Goal: Transaction & Acquisition: Subscribe to service/newsletter

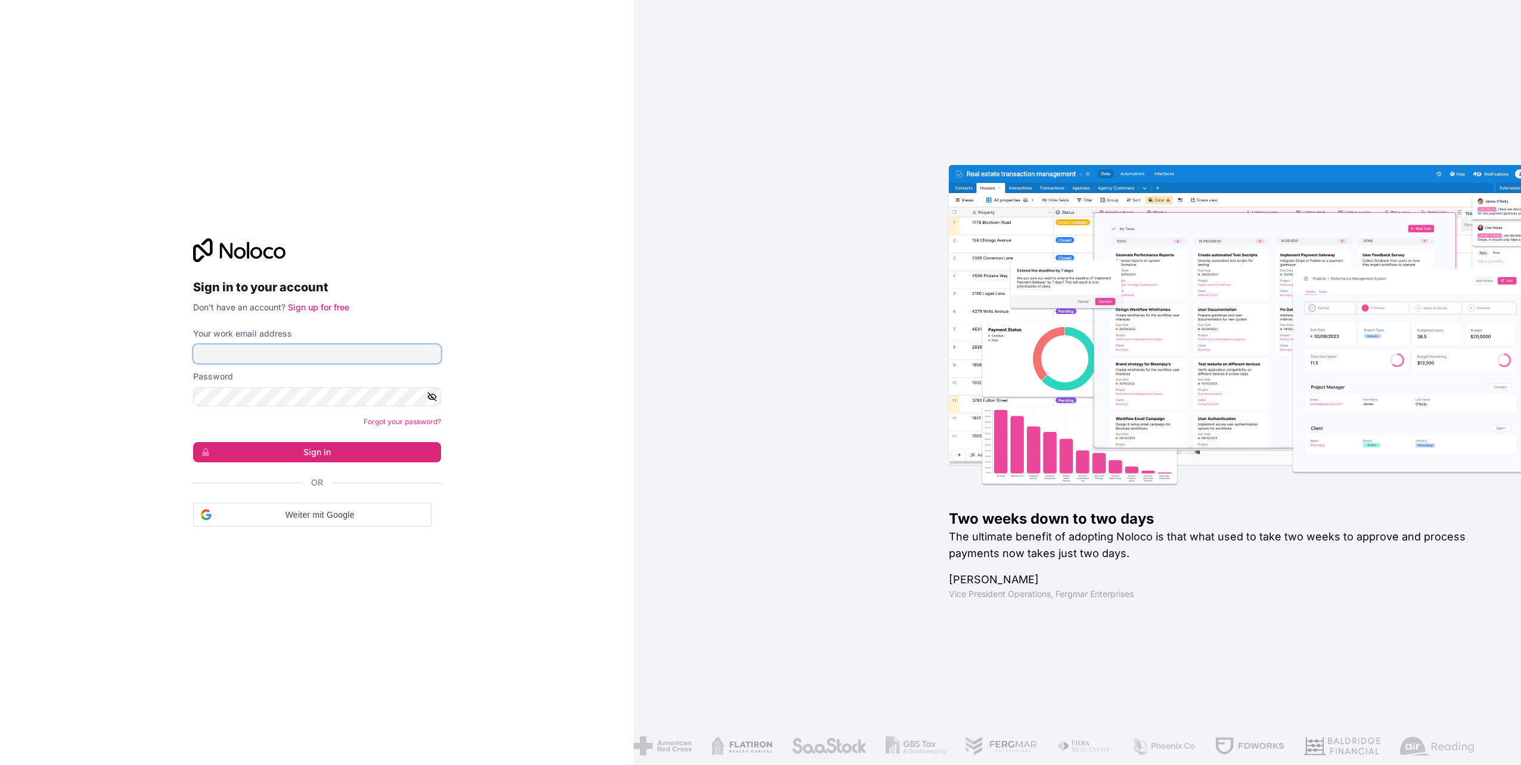
type input "[PERSON_NAME][EMAIL_ADDRESS][PERSON_NAME][DOMAIN_NAME]"
click at [321, 352] on input "[PERSON_NAME][EMAIL_ADDRESS][PERSON_NAME][DOMAIN_NAME]" at bounding box center [317, 354] width 248 height 19
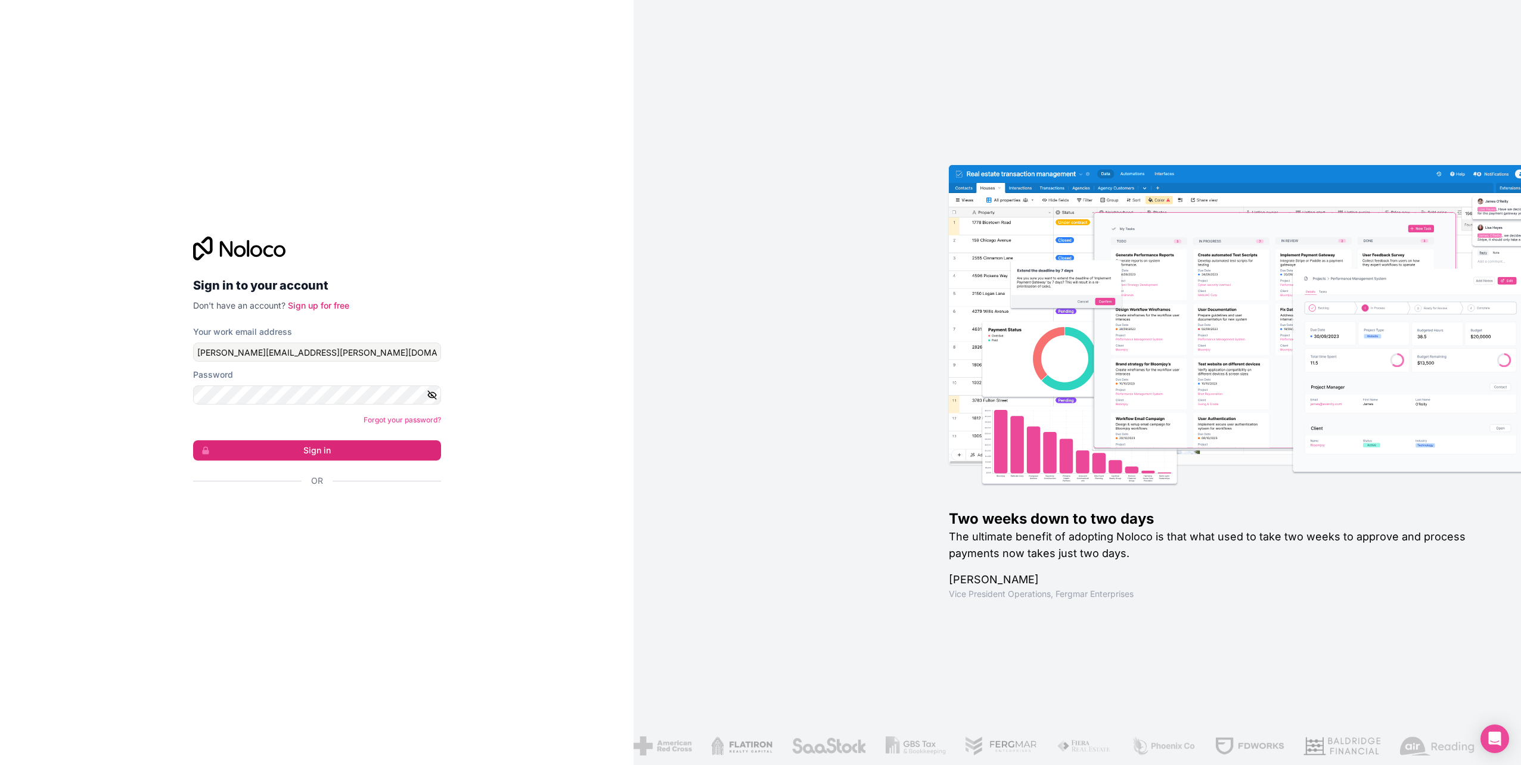
click at [424, 308] on p "Don't have an account? Sign up for free" at bounding box center [317, 306] width 248 height 12
click at [303, 448] on button "Sign in" at bounding box center [317, 450] width 248 height 20
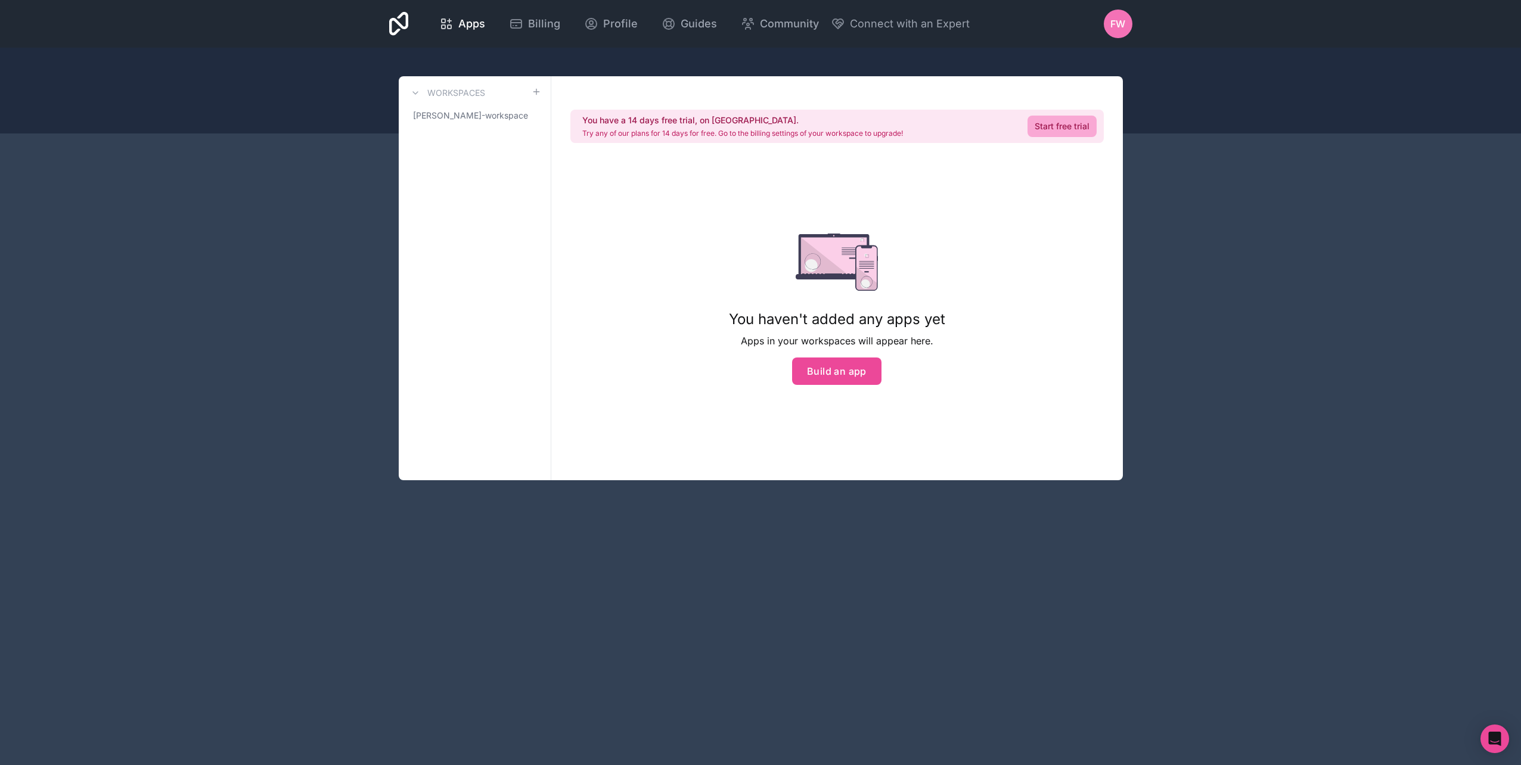
click at [1026, 126] on div "Start free trial" at bounding box center [1054, 126] width 83 height 24
click at [1037, 121] on link "Start free trial" at bounding box center [1062, 126] width 69 height 21
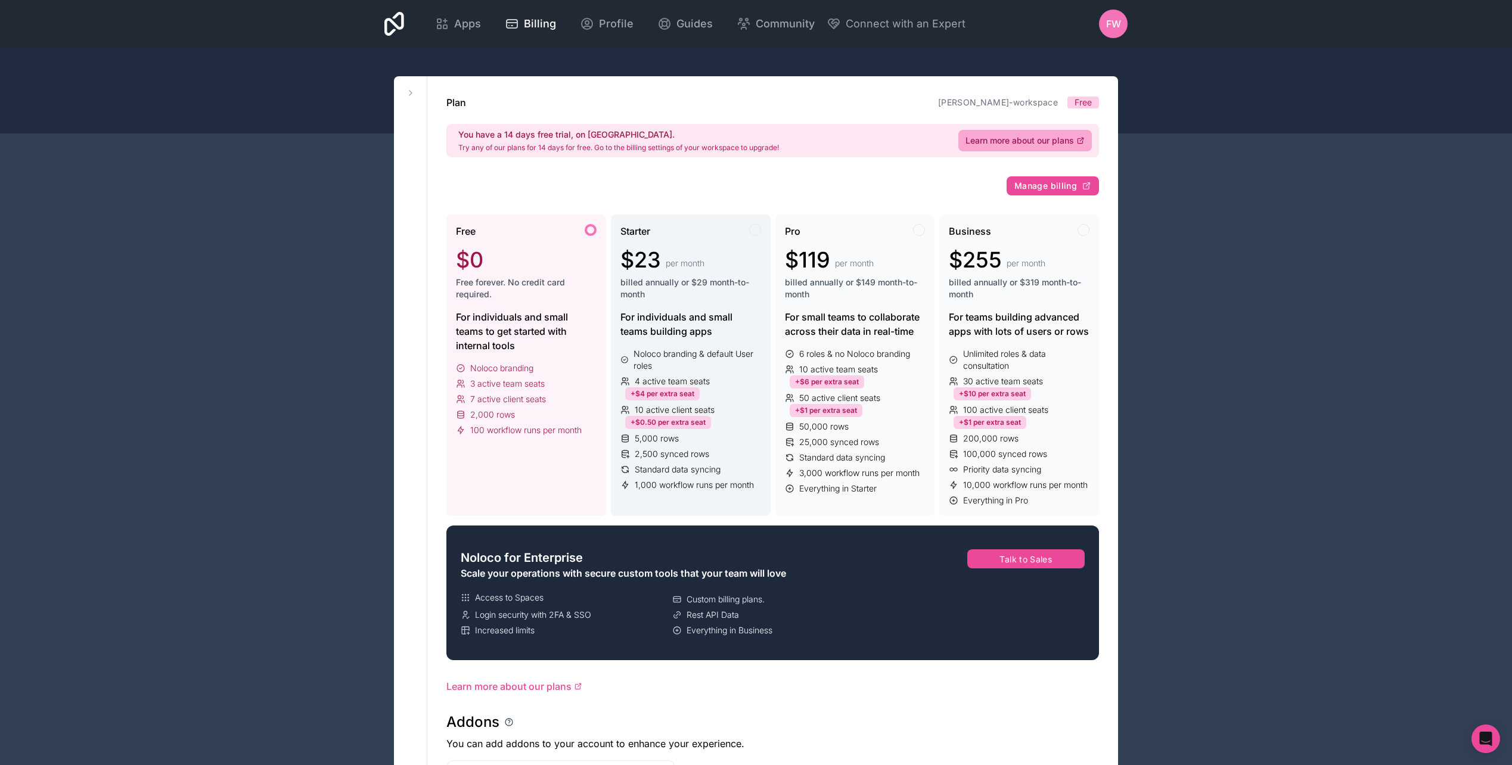
click at [650, 240] on div "Starter $23 per month billed annually or $29 month-to-month" at bounding box center [690, 267] width 141 height 86
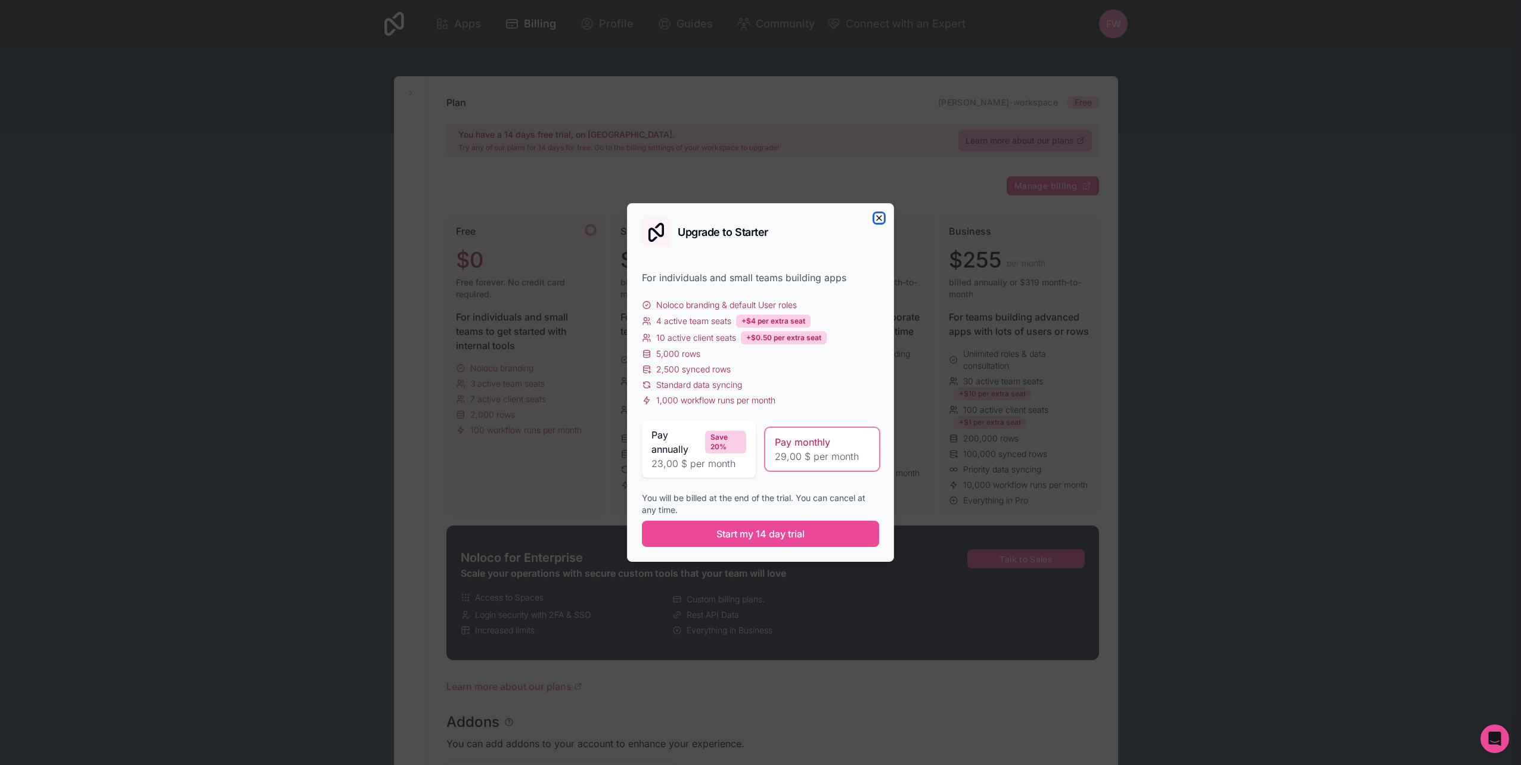
click at [882, 215] on icon "button" at bounding box center [879, 218] width 10 height 10
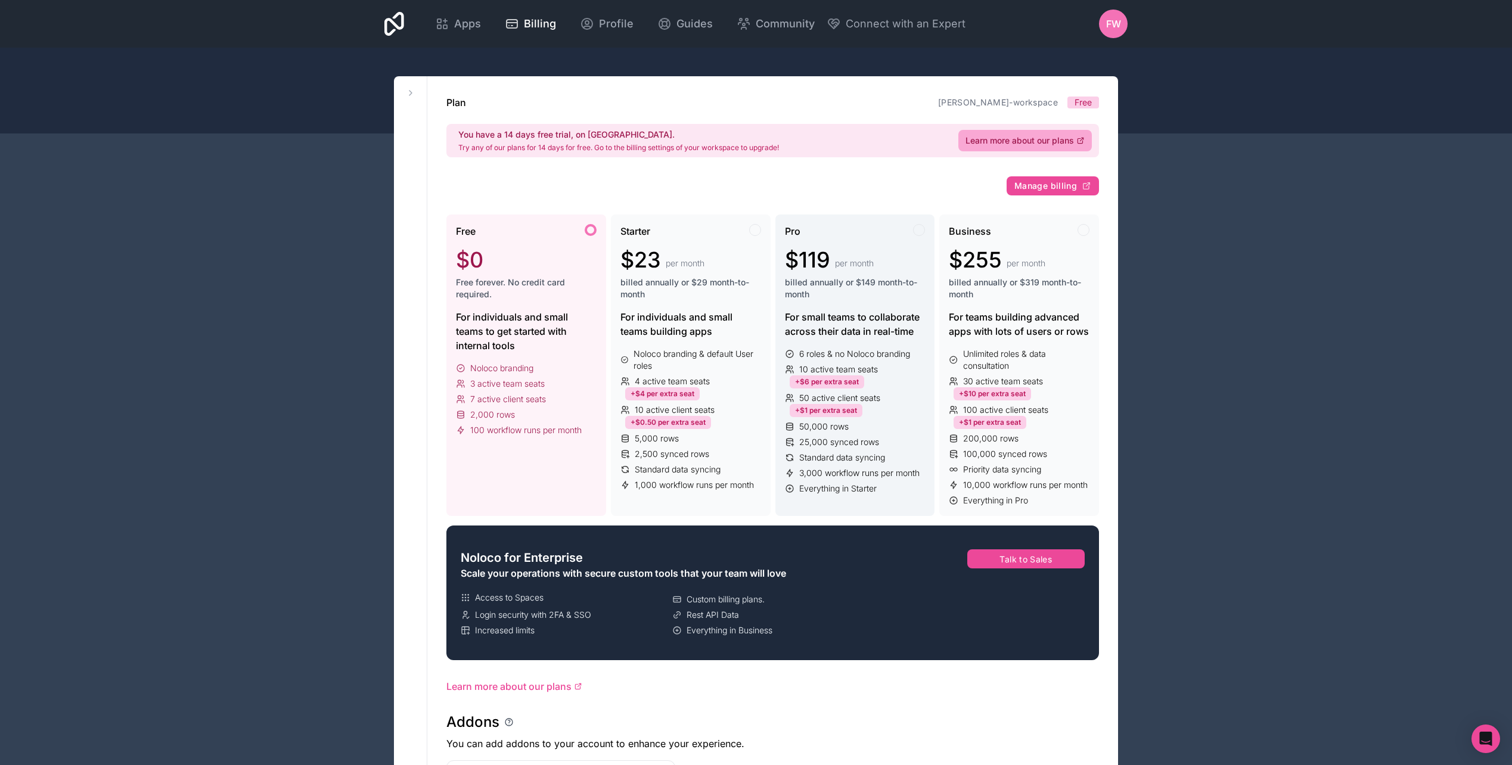
click at [886, 234] on div "Pro" at bounding box center [855, 231] width 141 height 14
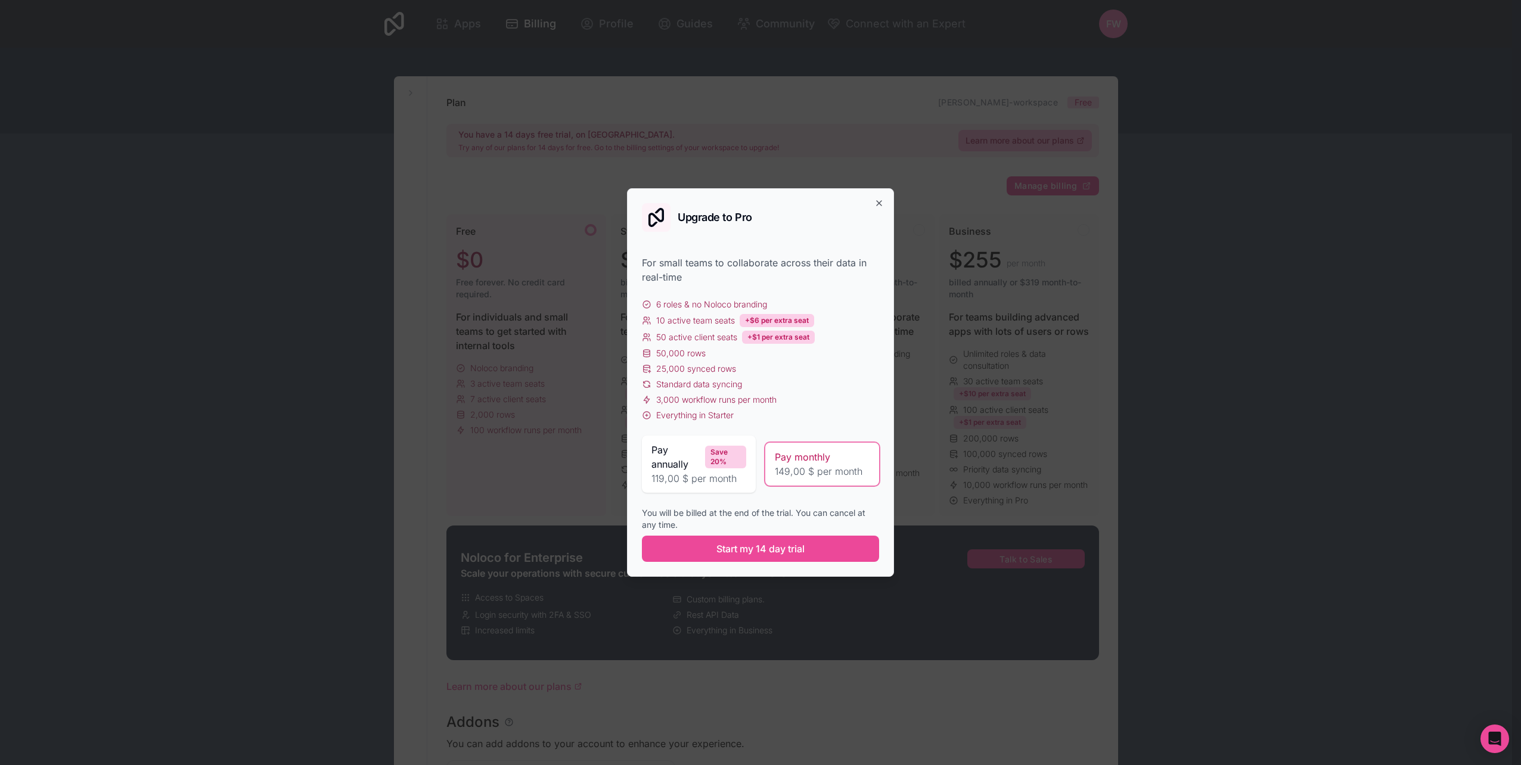
click at [802, 467] on span "149,00 $ per month" at bounding box center [822, 471] width 95 height 14
click at [756, 553] on span "Start my 14 day trial" at bounding box center [760, 549] width 88 height 14
